Goal: Task Accomplishment & Management: Manage account settings

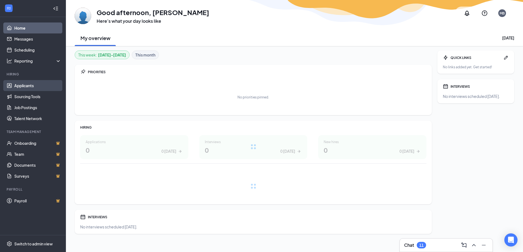
click at [34, 86] on link "Applicants" at bounding box center [37, 85] width 47 height 11
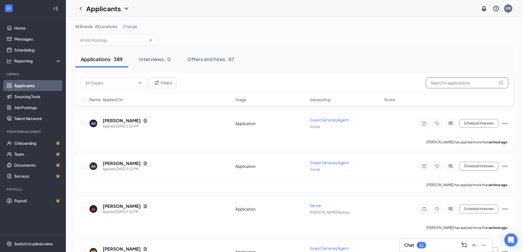
click at [458, 84] on input "text" at bounding box center [467, 82] width 82 height 11
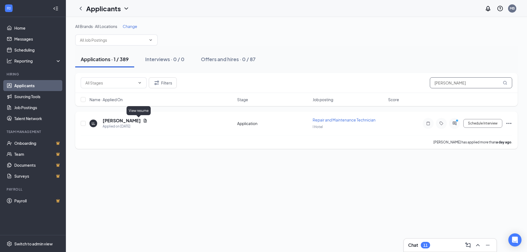
type input "[PERSON_NAME]"
click at [143, 120] on icon "Document" at bounding box center [145, 121] width 4 height 4
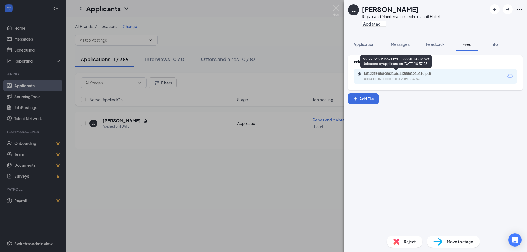
click at [409, 71] on div "b512259f50f08821efd113558101e21c.pdf Uploaded by applicant on [DATE] 10:57:03" at bounding box center [435, 76] width 163 height 15
click at [411, 74] on div "b512259f50f08821efd113558101e21c.pdf" at bounding box center [402, 74] width 77 height 4
